Goal: Task Accomplishment & Management: Complete application form

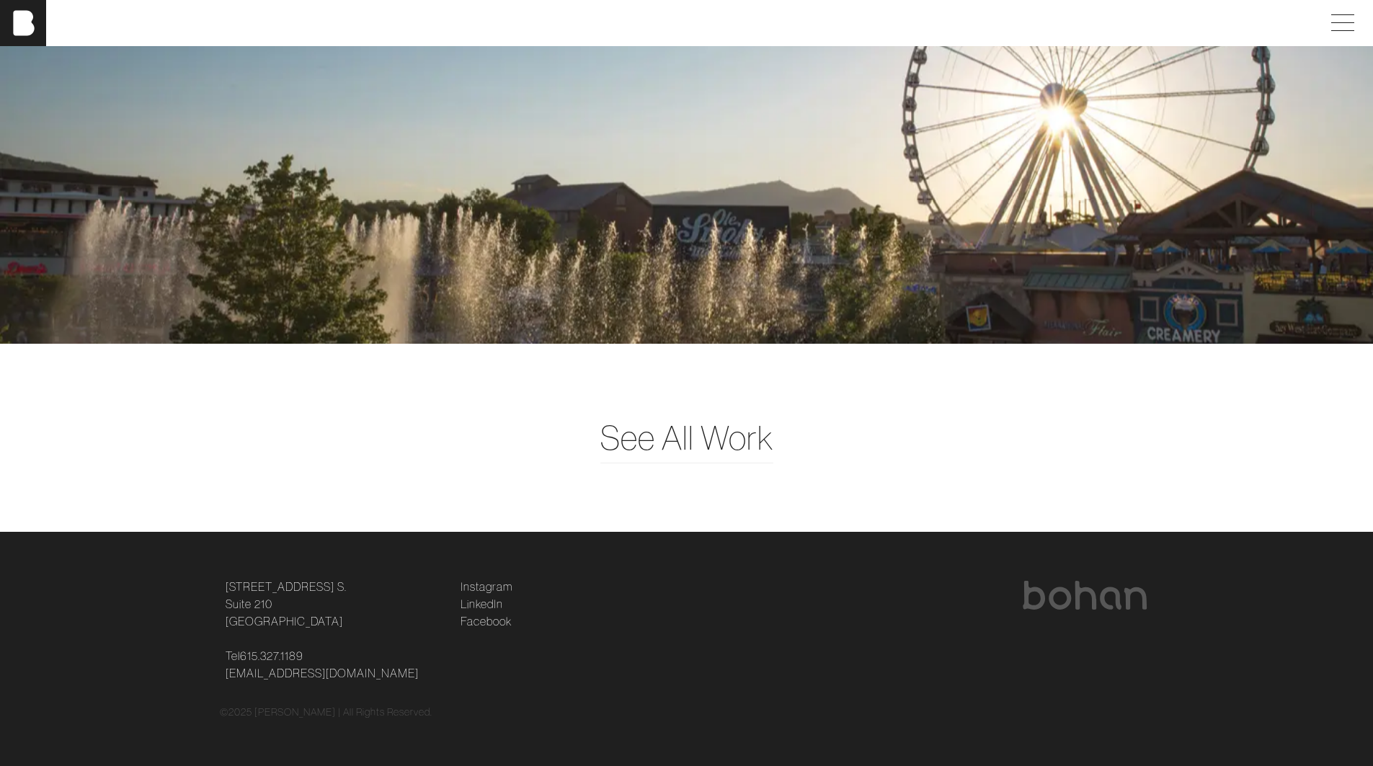
scroll to position [4079, 11]
click at [21, 22] on img at bounding box center [23, 23] width 46 height 46
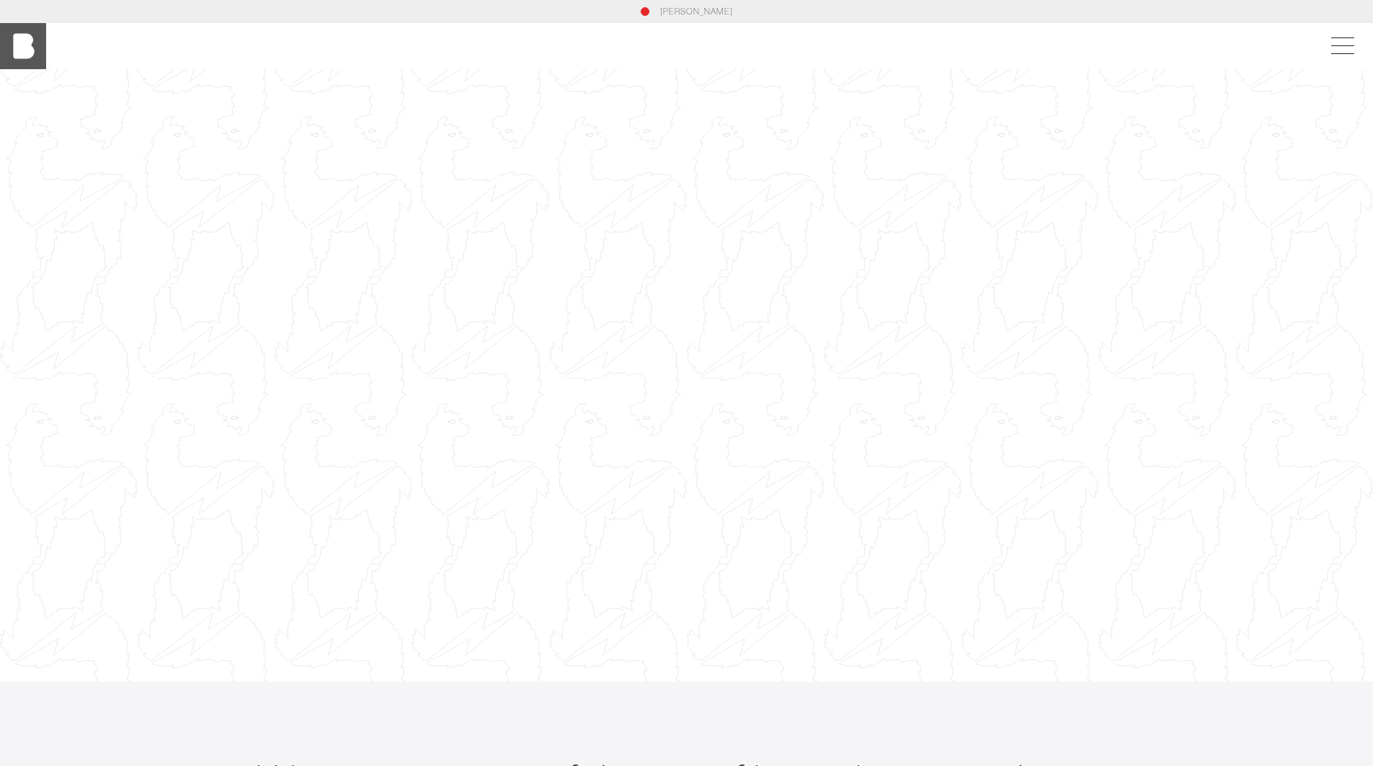
click at [21, 22] on section "[PERSON_NAME]" at bounding box center [686, 11] width 1373 height 23
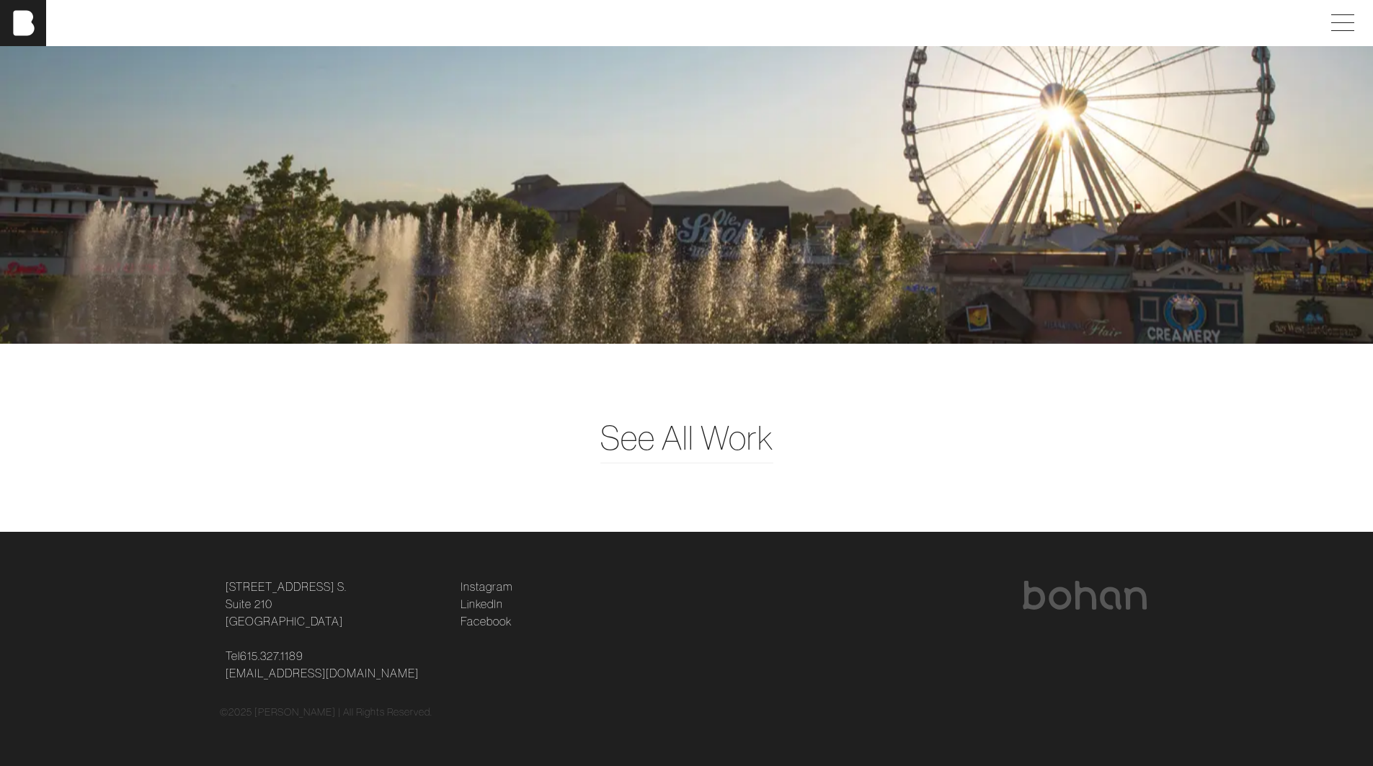
scroll to position [4079, 0]
click at [1081, 587] on img at bounding box center [1084, 595] width 127 height 29
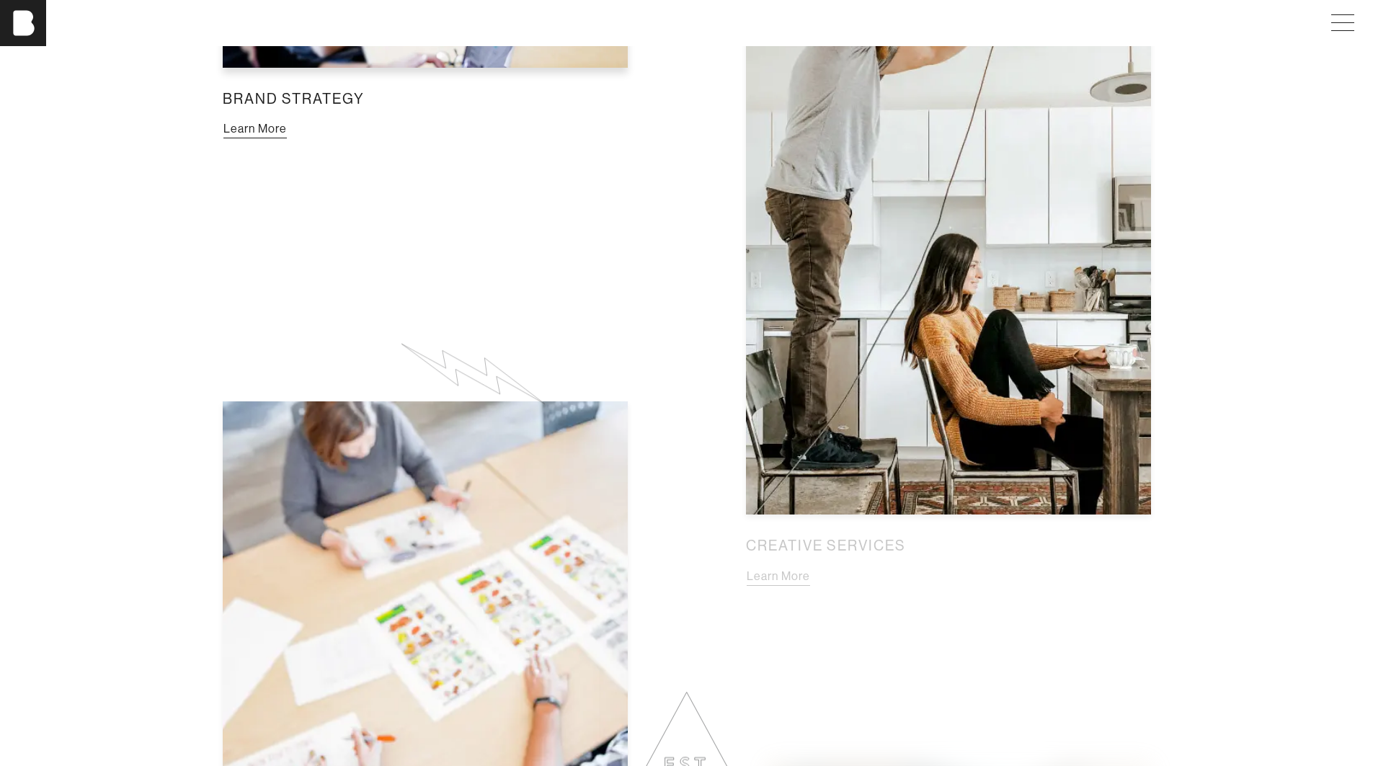
scroll to position [1290, 11]
click at [257, 137] on button "Learn More" at bounding box center [255, 129] width 65 height 19
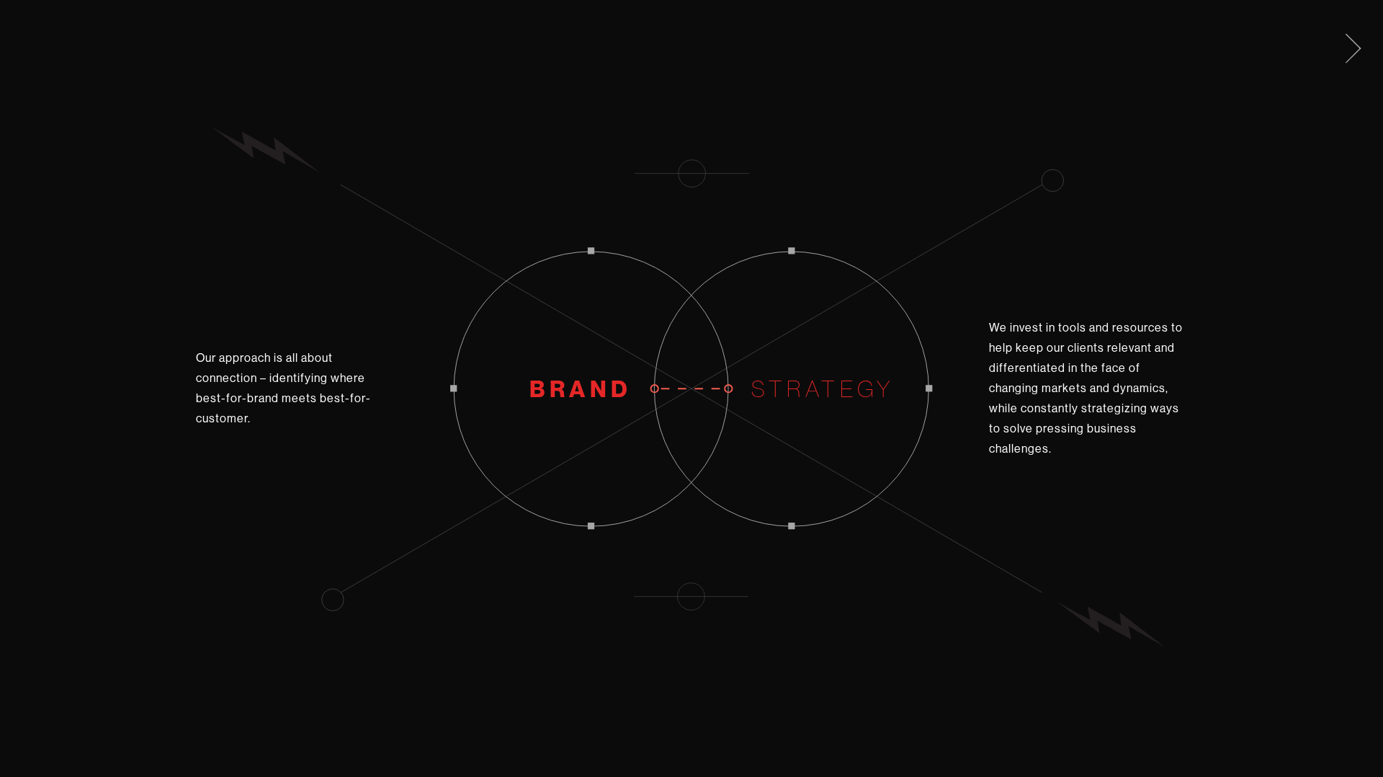
click at [1350, 45] on span at bounding box center [1351, 46] width 30 height 23
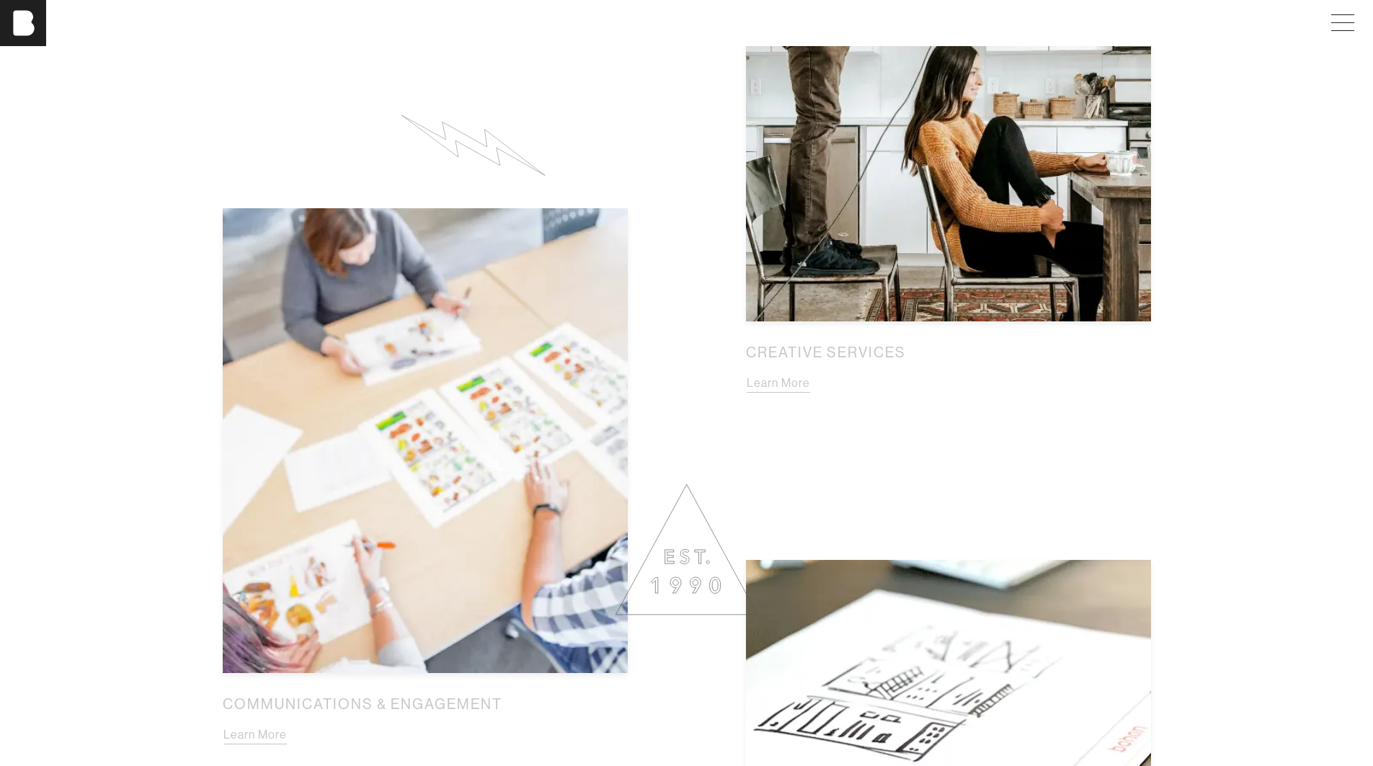
scroll to position [1803, 0]
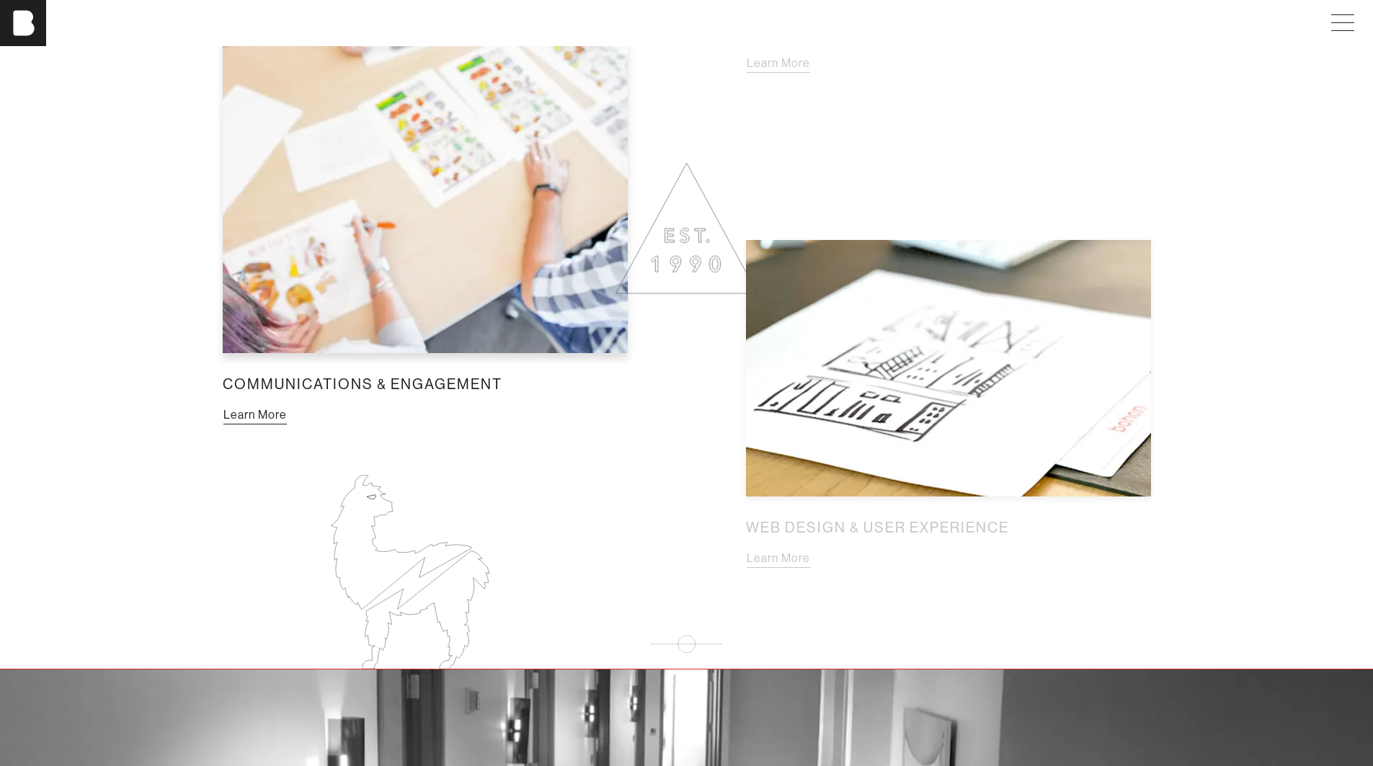
click at [265, 424] on button "Learn More" at bounding box center [255, 415] width 65 height 19
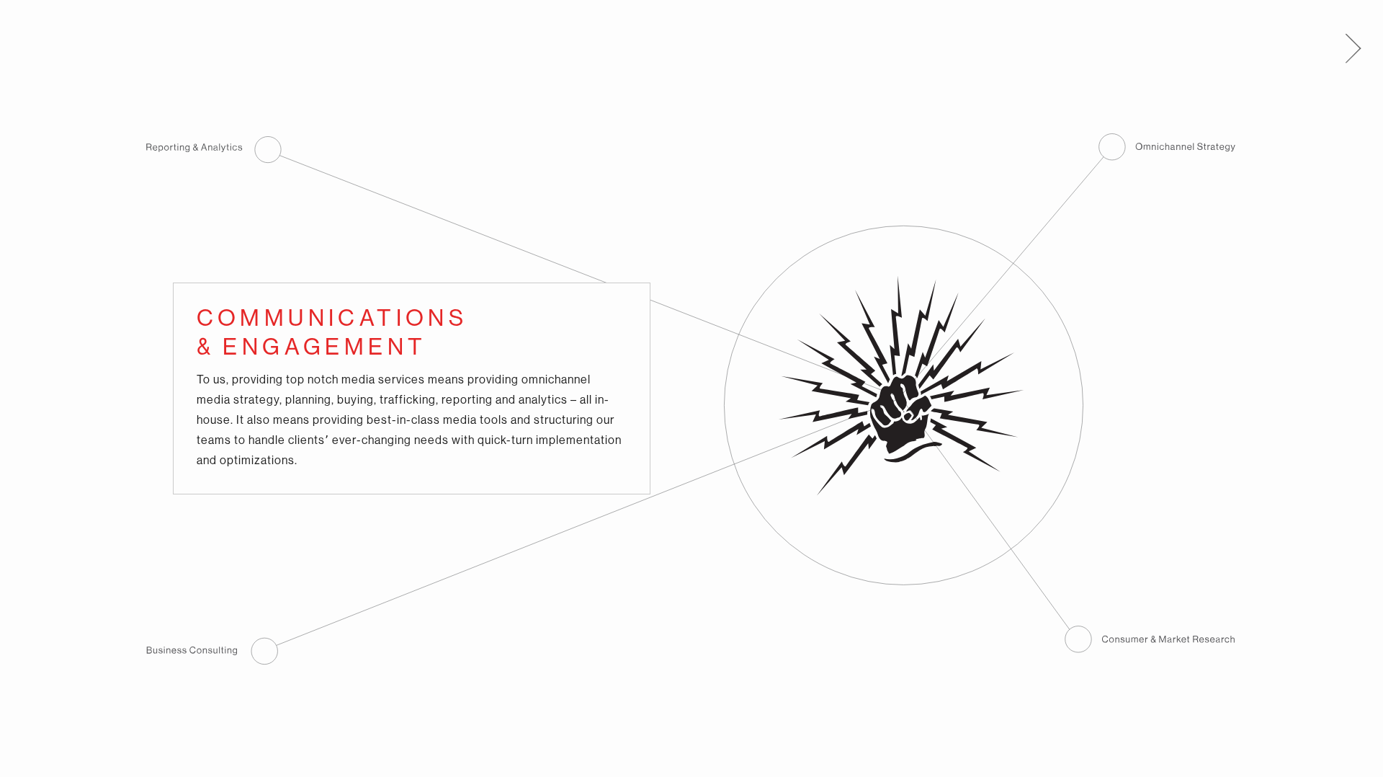
click at [1352, 41] on span at bounding box center [1351, 46] width 30 height 23
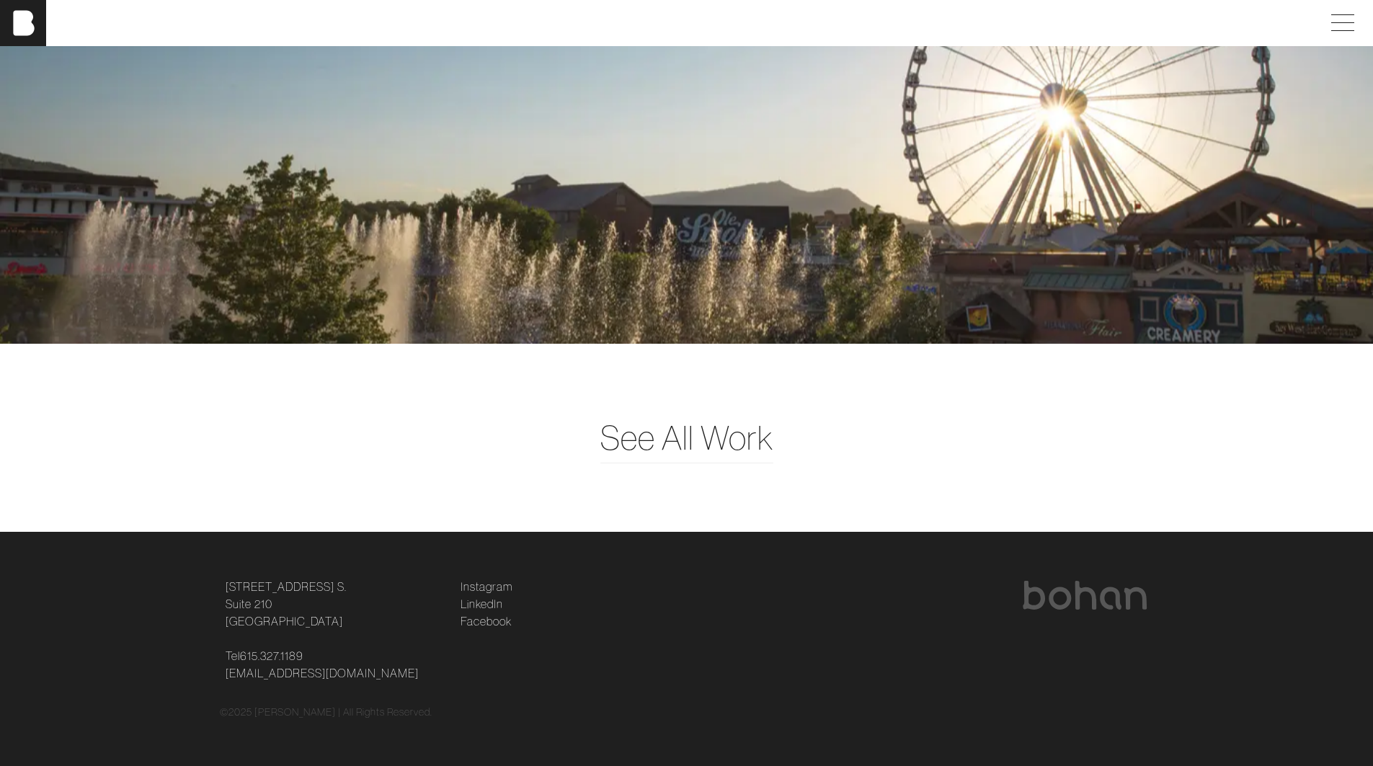
scroll to position [4079, 0]
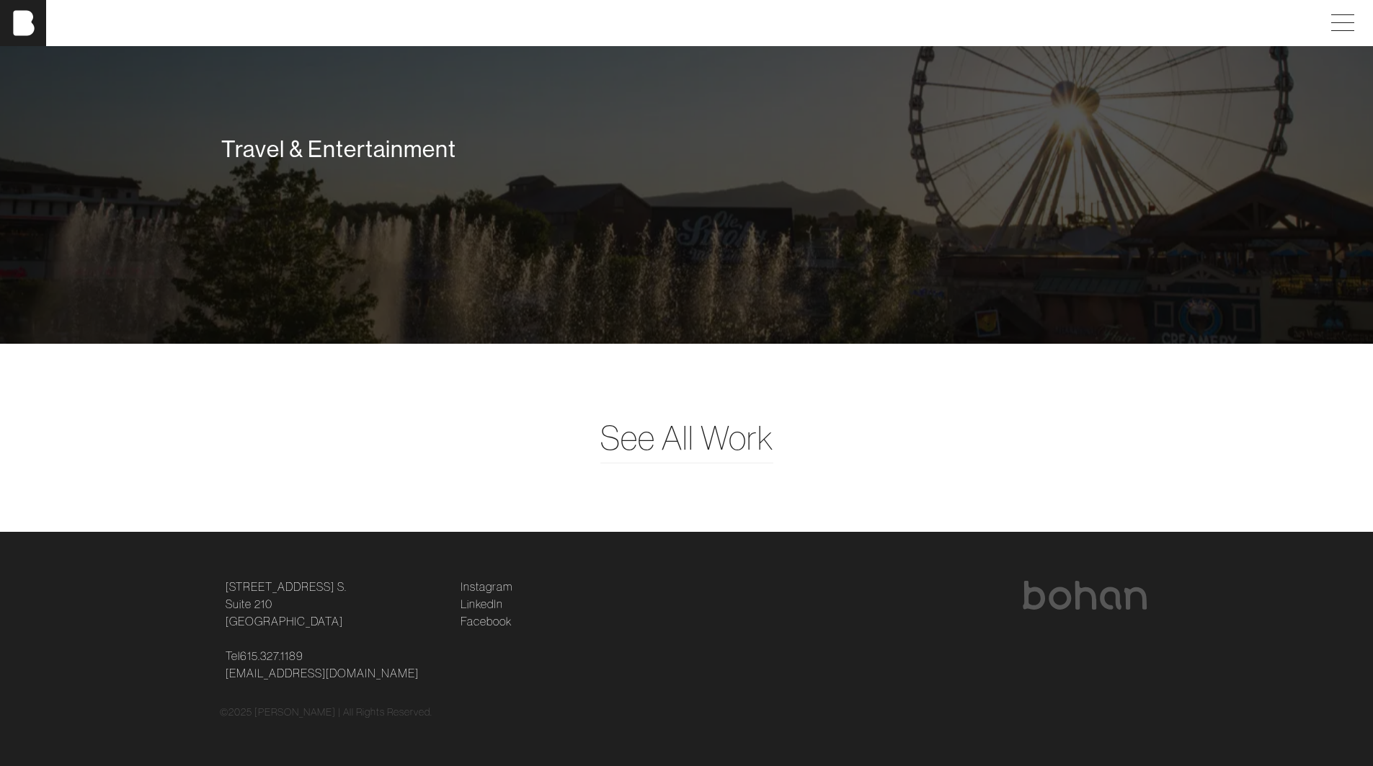
click at [1050, 232] on div "Travel & Entertainment" at bounding box center [686, 151] width 1373 height 383
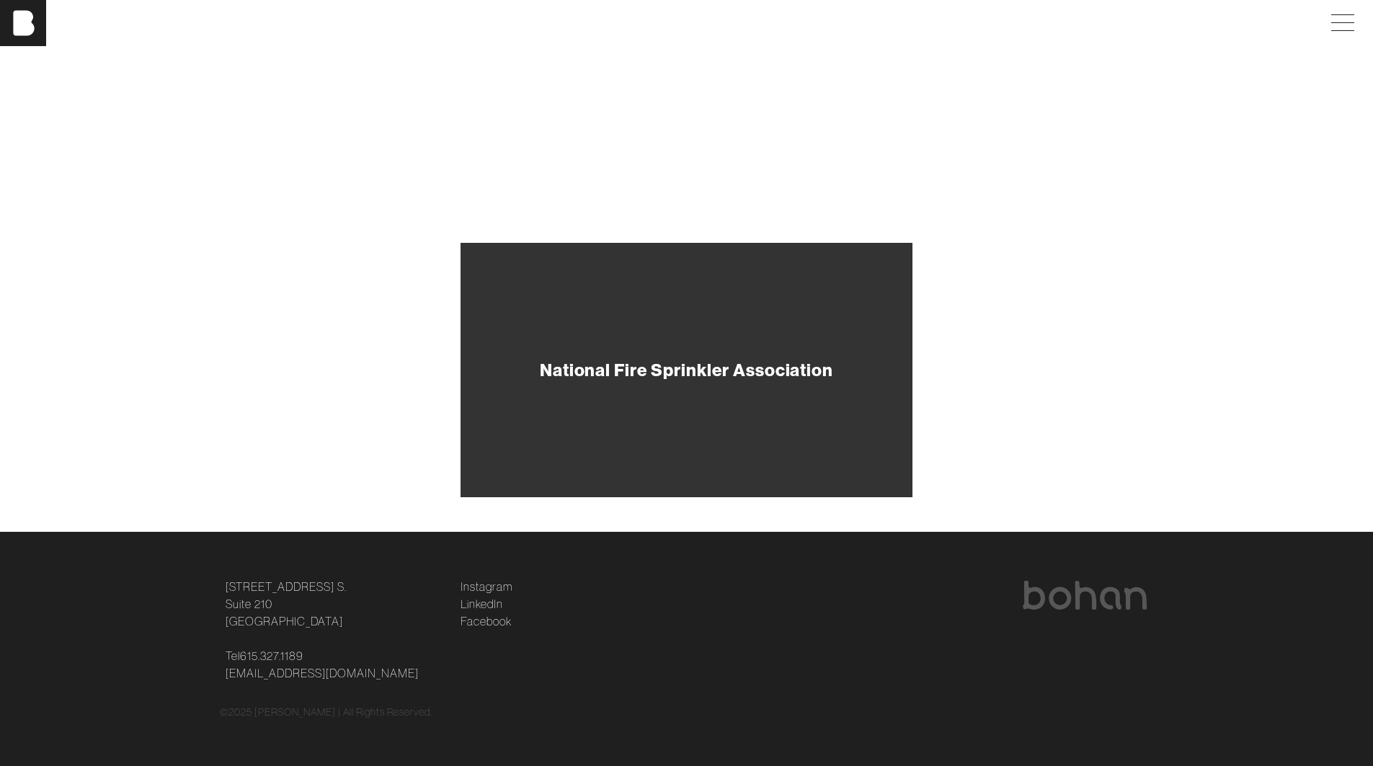
scroll to position [0, 3]
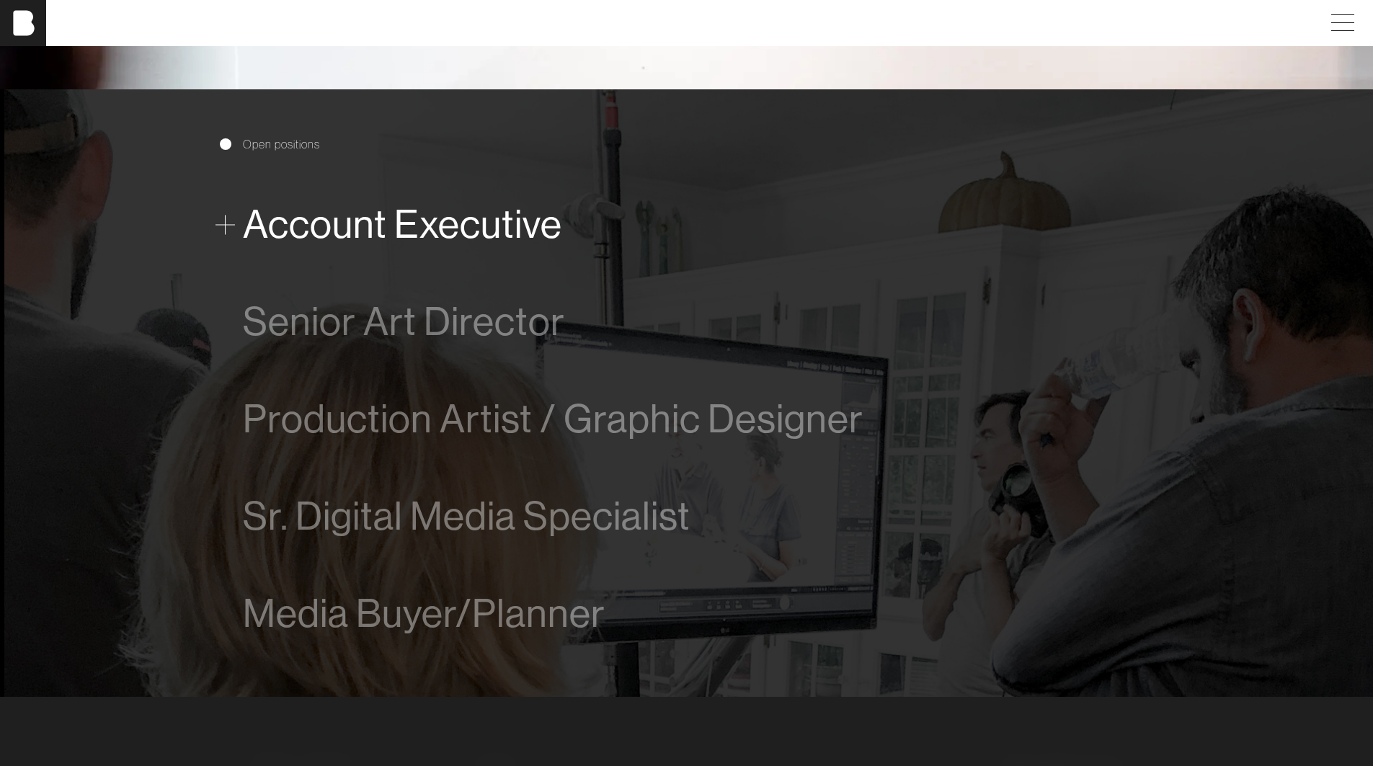
scroll to position [911, 0]
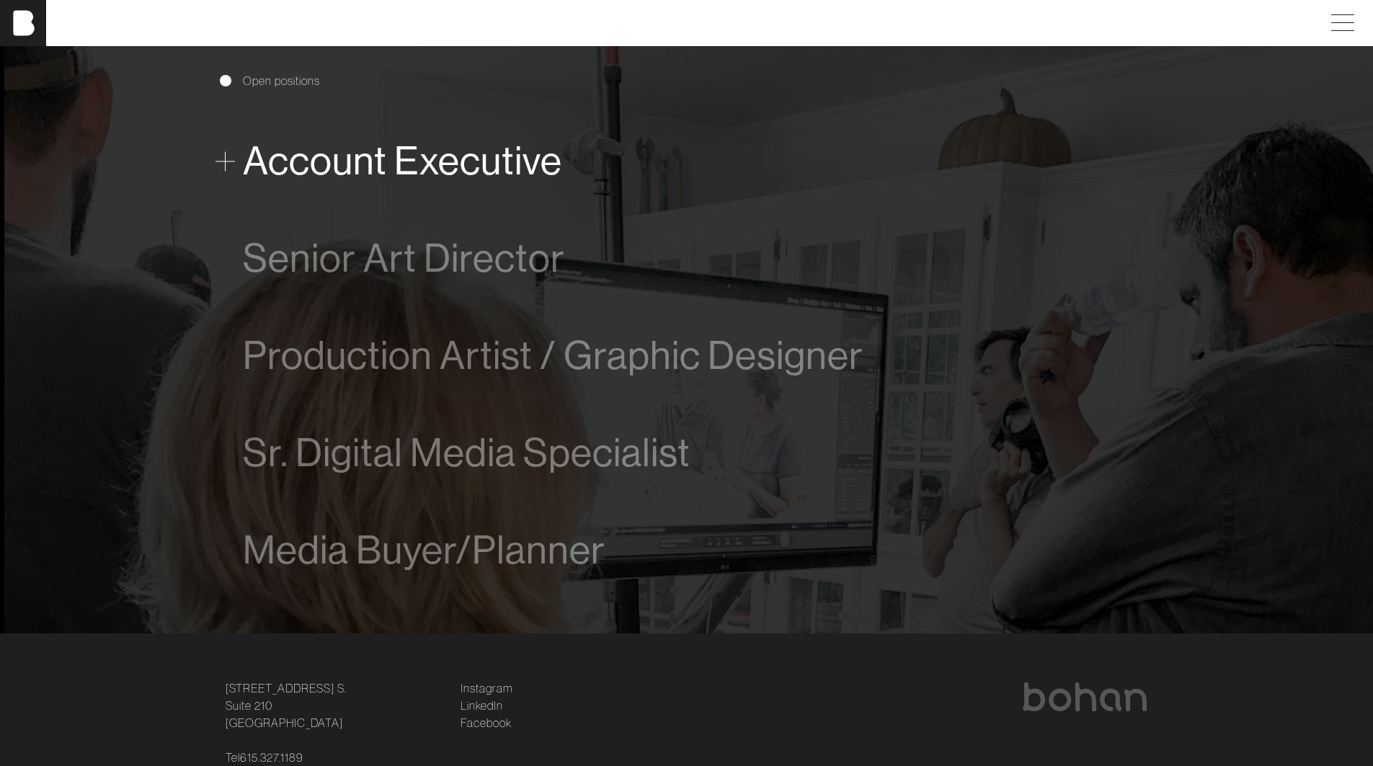
click at [514, 153] on span "Account Executive" at bounding box center [402, 161] width 319 height 44
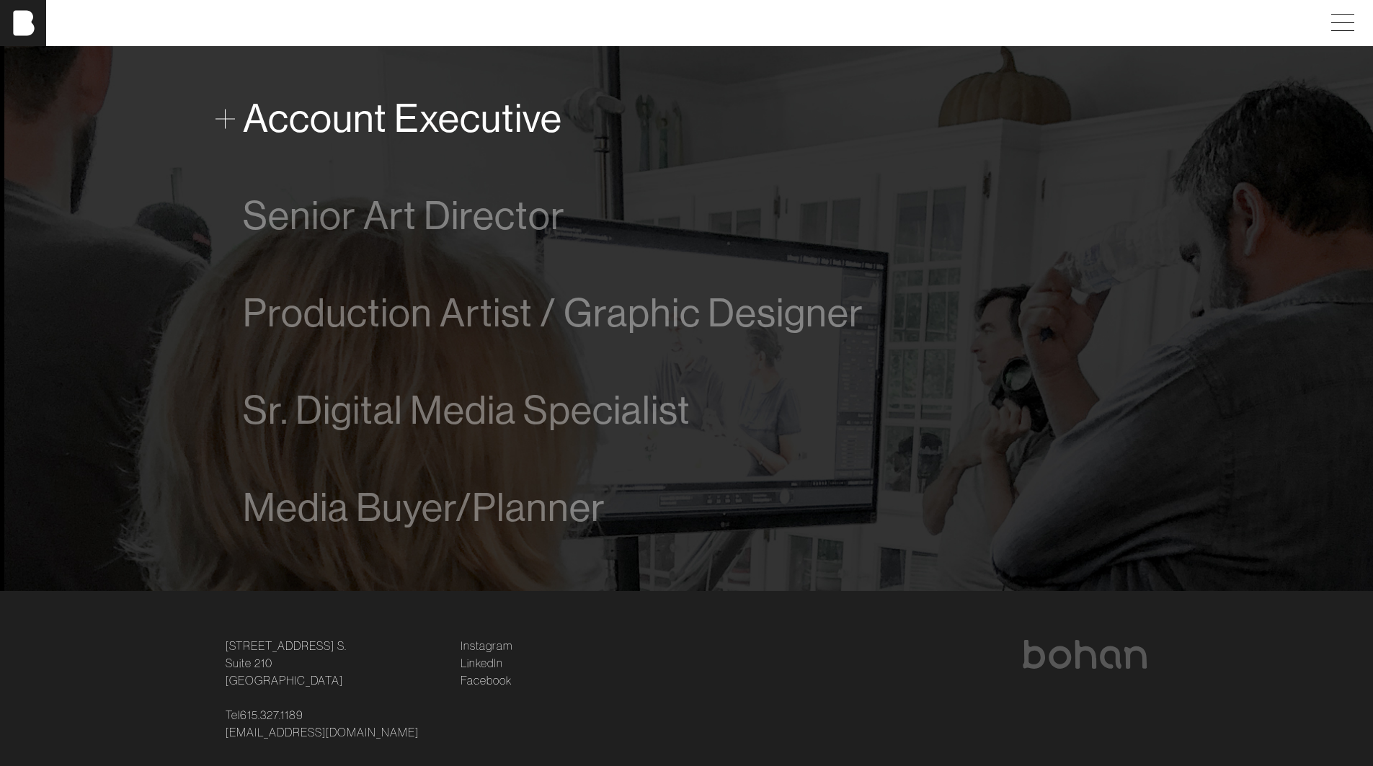
scroll to position [957, 0]
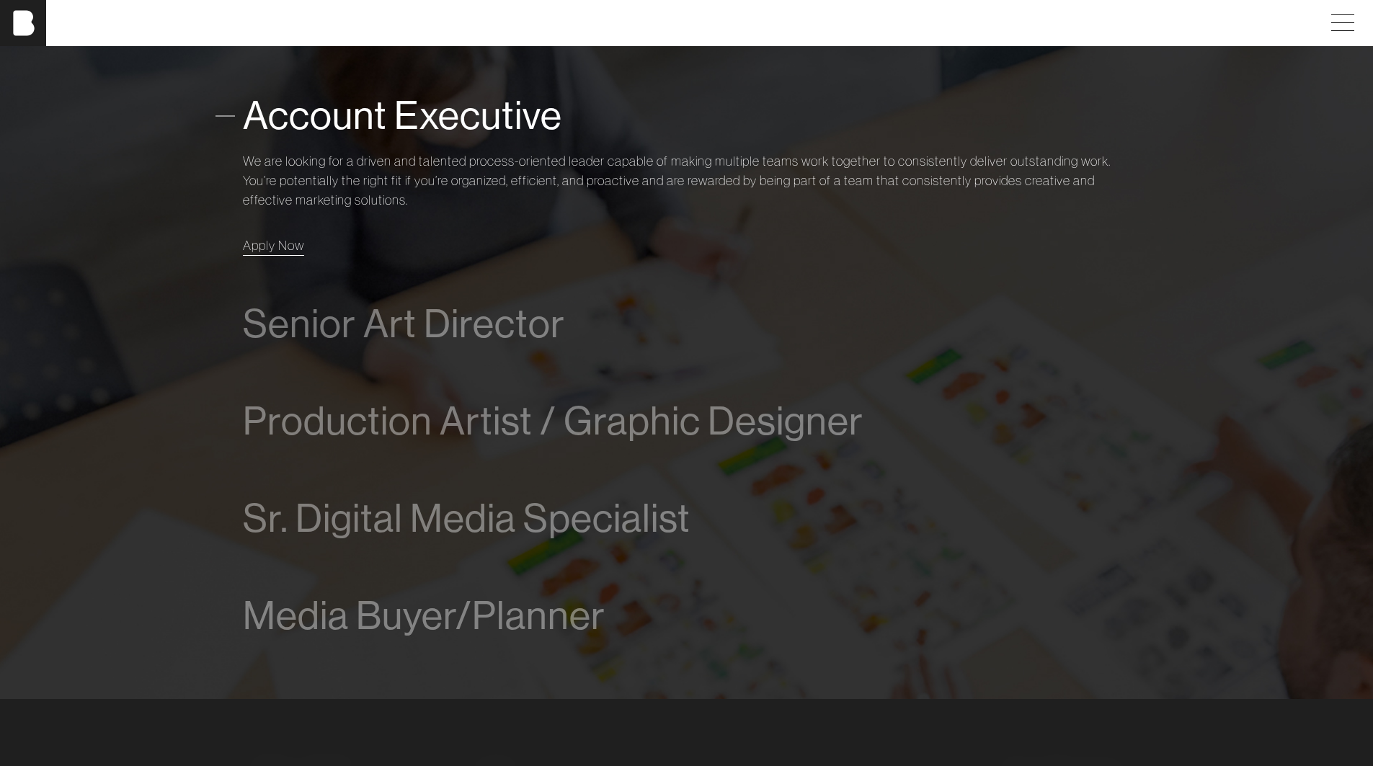
click at [278, 241] on span "Apply Now" at bounding box center [273, 245] width 61 height 17
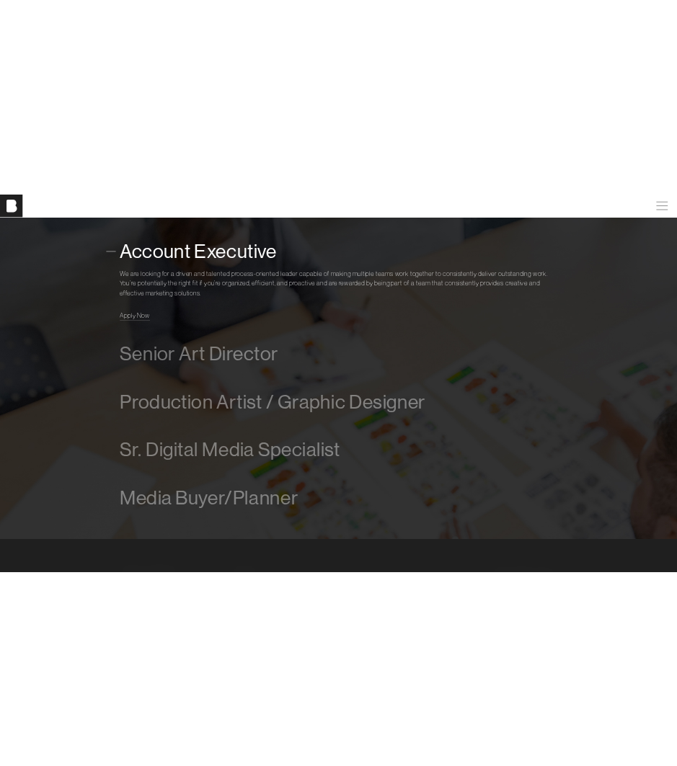
scroll to position [689, 0]
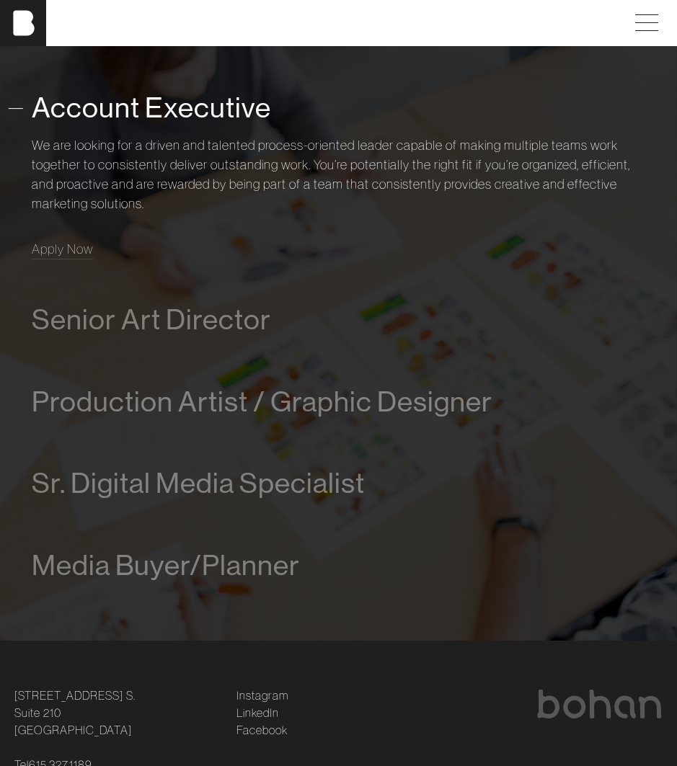
click at [114, 113] on span "Account Executive" at bounding box center [151, 108] width 239 height 32
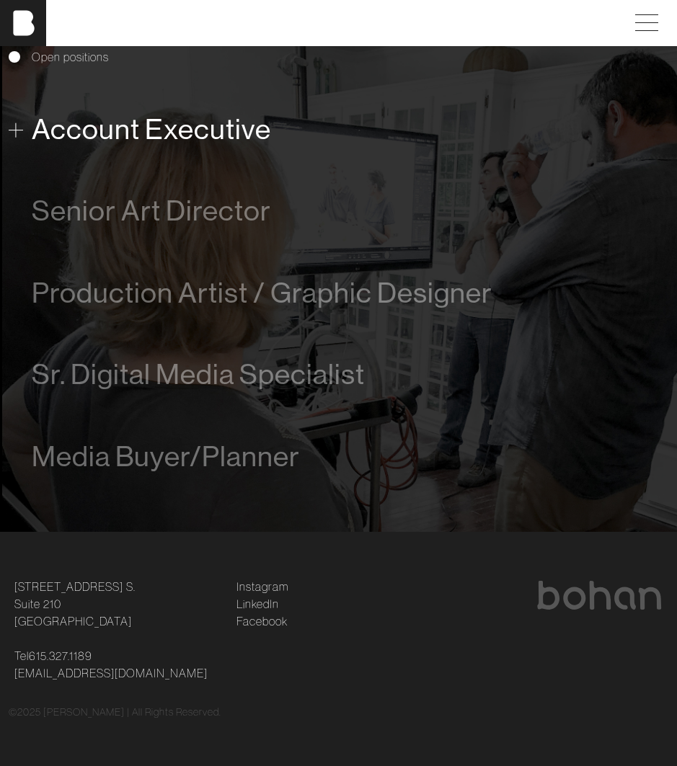
scroll to position [667, 0]
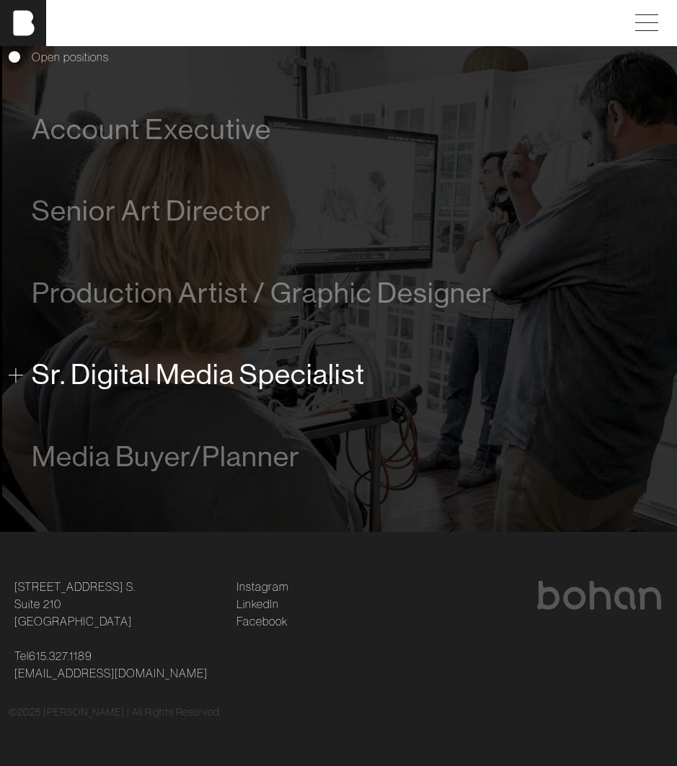
click at [189, 373] on span "Sr. Digital Media Specialist" at bounding box center [198, 374] width 333 height 32
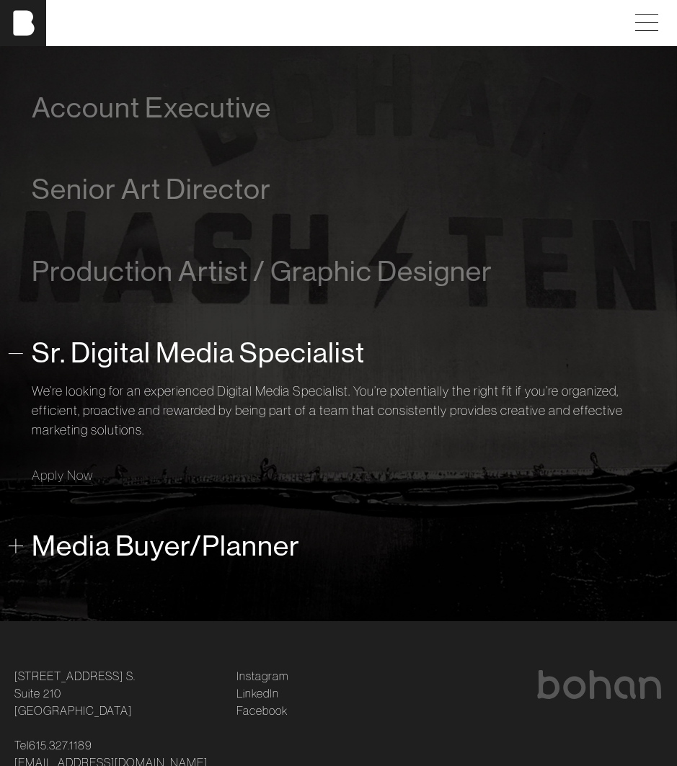
click at [199, 558] on span "Media Buyer/Planner" at bounding box center [166, 546] width 268 height 32
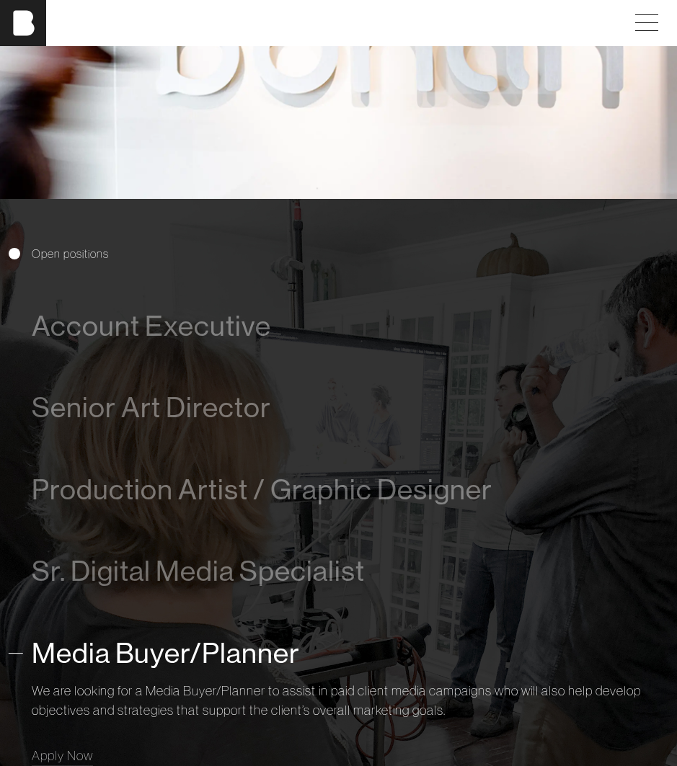
scroll to position [463, 0]
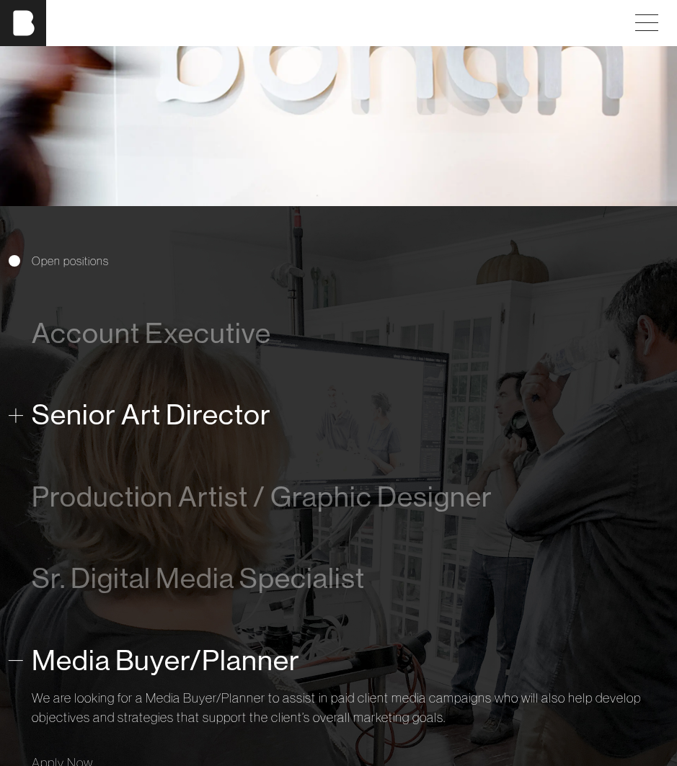
click at [195, 417] on span "Senior Art Director" at bounding box center [151, 414] width 239 height 32
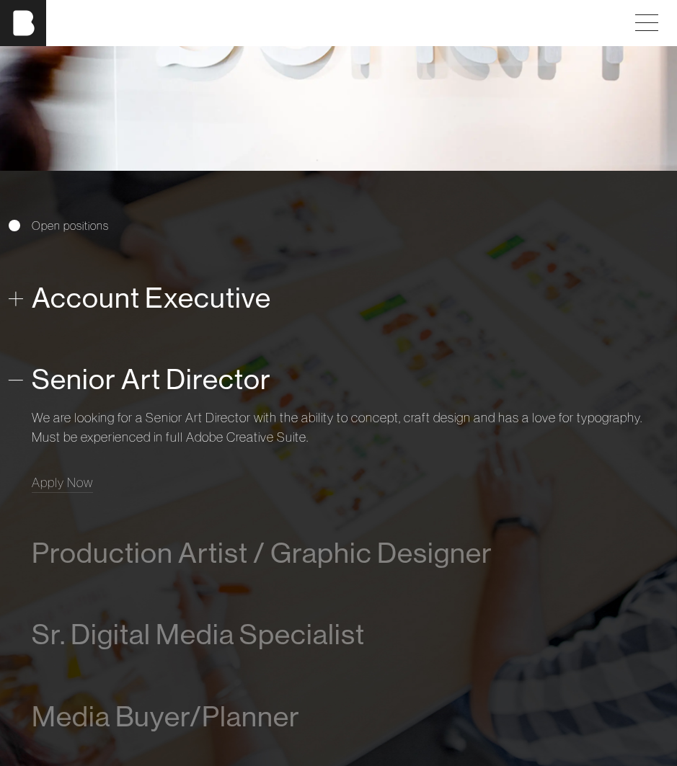
click at [163, 308] on span "Account Executive" at bounding box center [151, 298] width 239 height 32
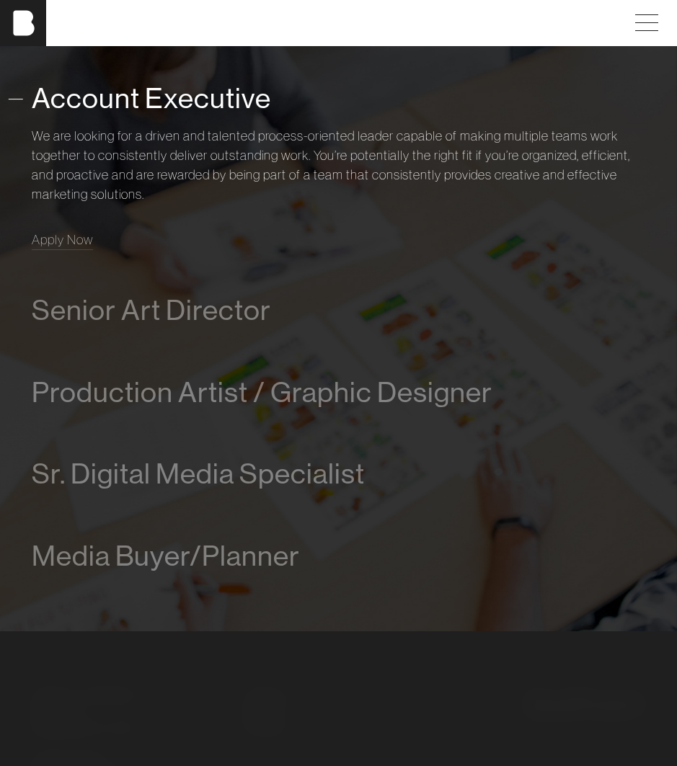
scroll to position [699, 0]
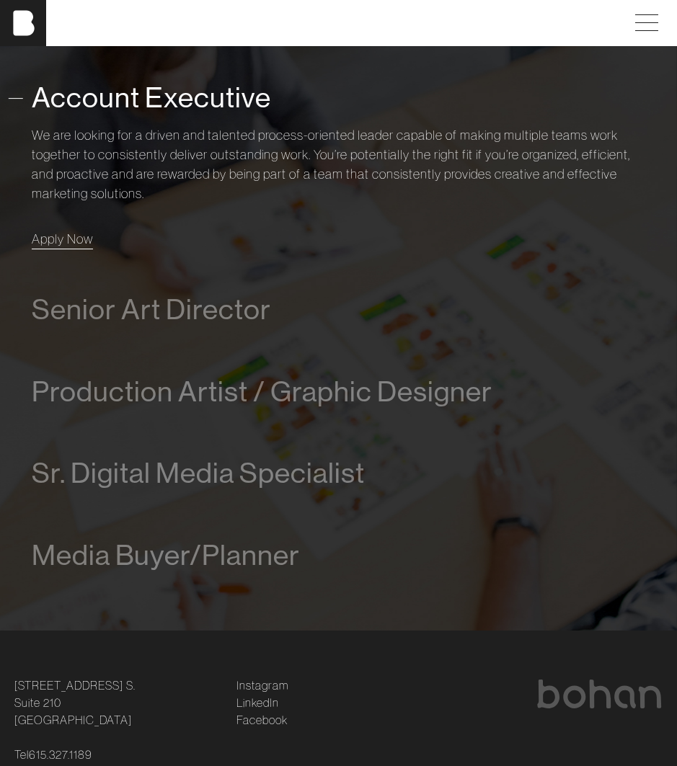
click at [69, 239] on span "Apply Now" at bounding box center [62, 239] width 61 height 17
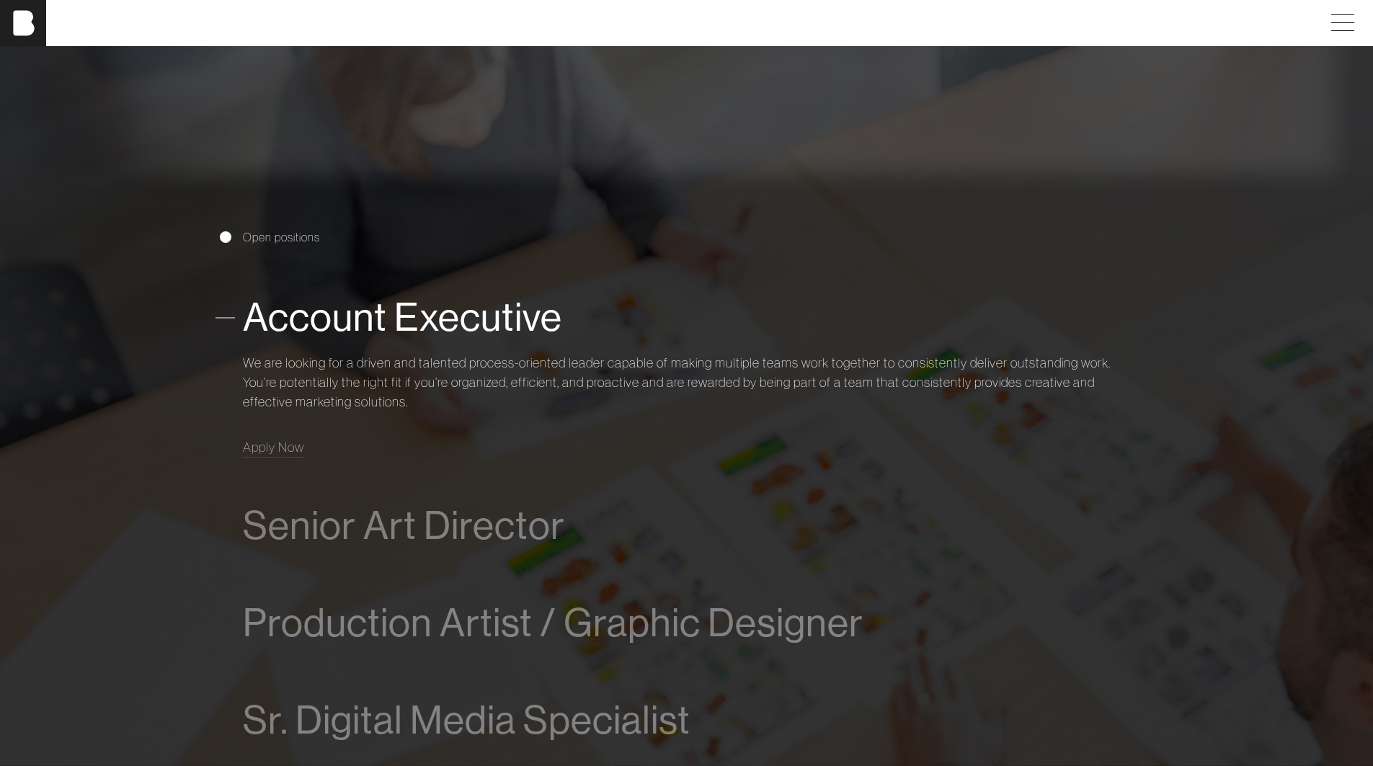
scroll to position [0, 11]
